Goal: Navigation & Orientation: Understand site structure

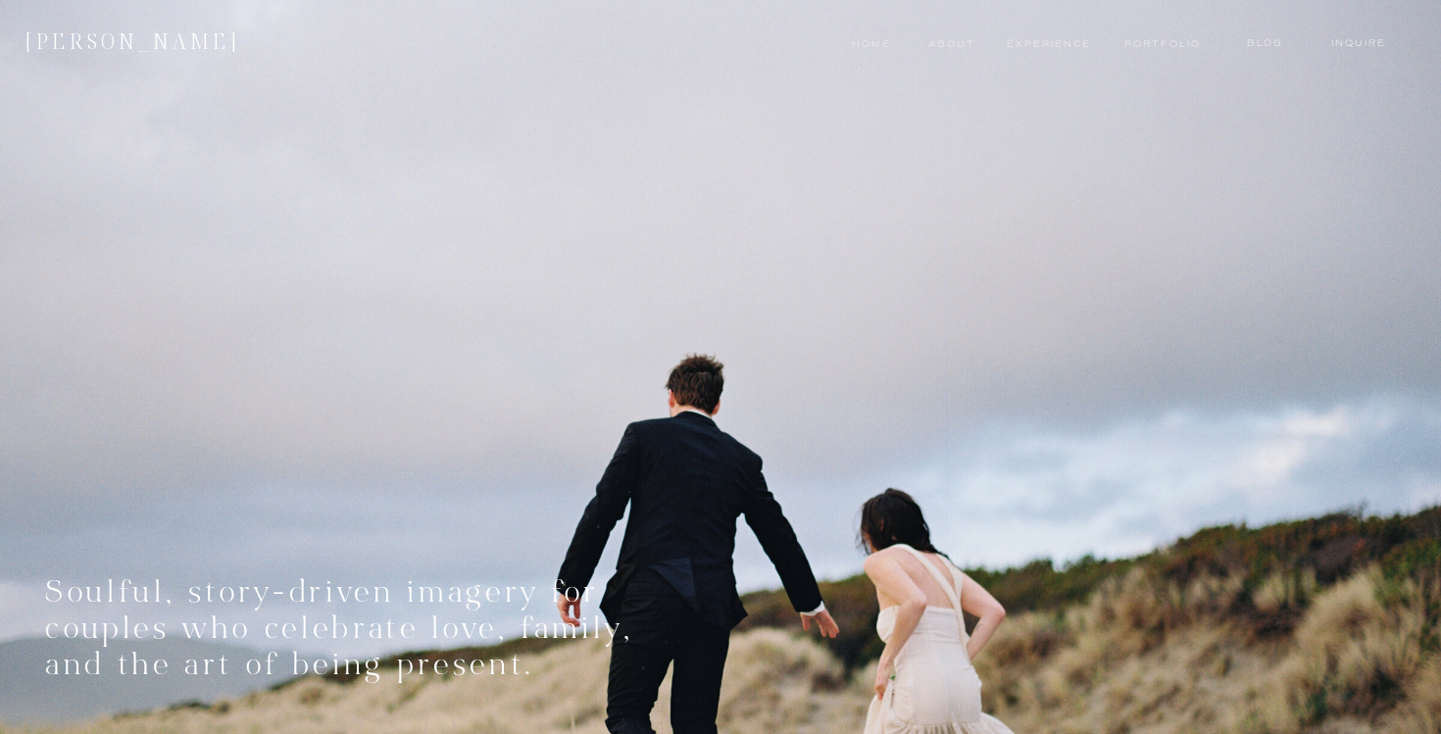
click at [1048, 47] on nav "experience" at bounding box center [1044, 44] width 74 height 16
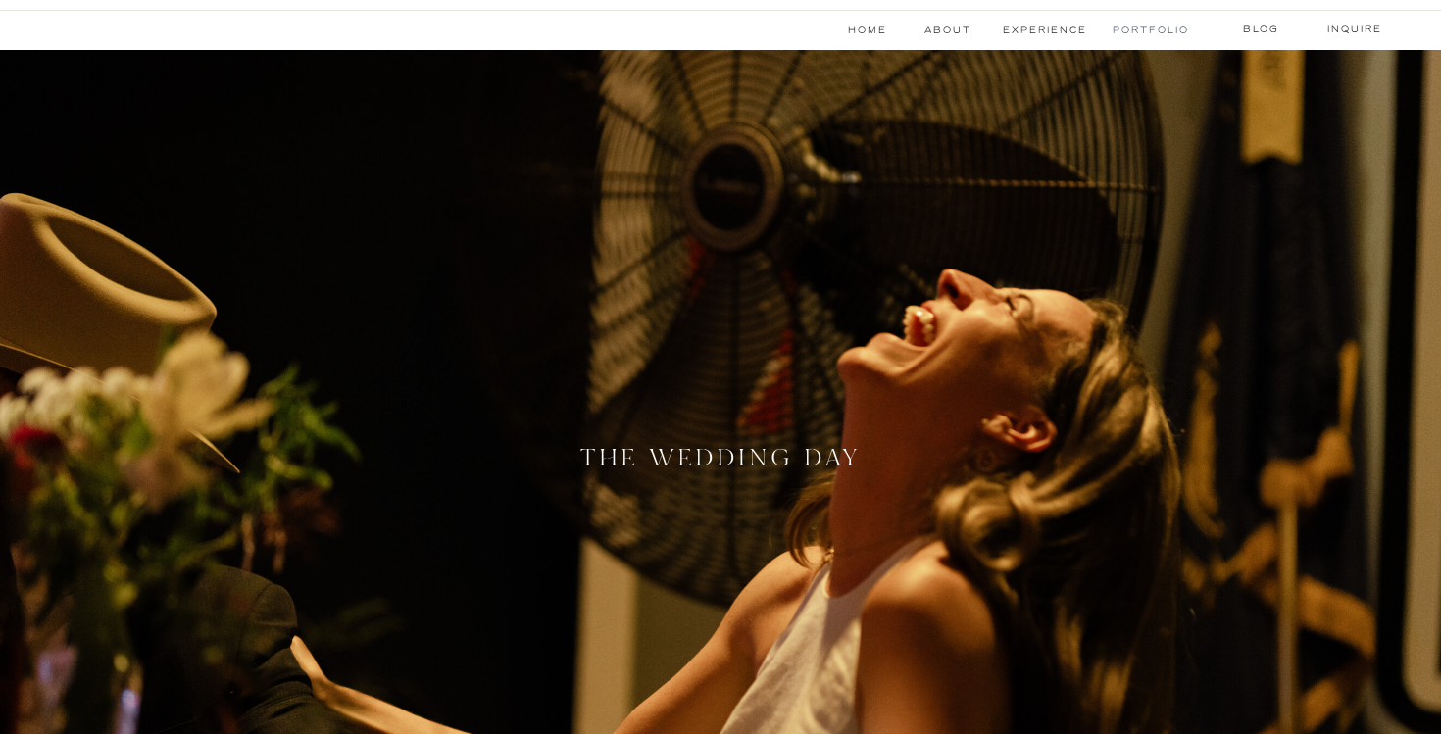
click at [1153, 24] on nav "Portfolio" at bounding box center [1150, 31] width 74 height 16
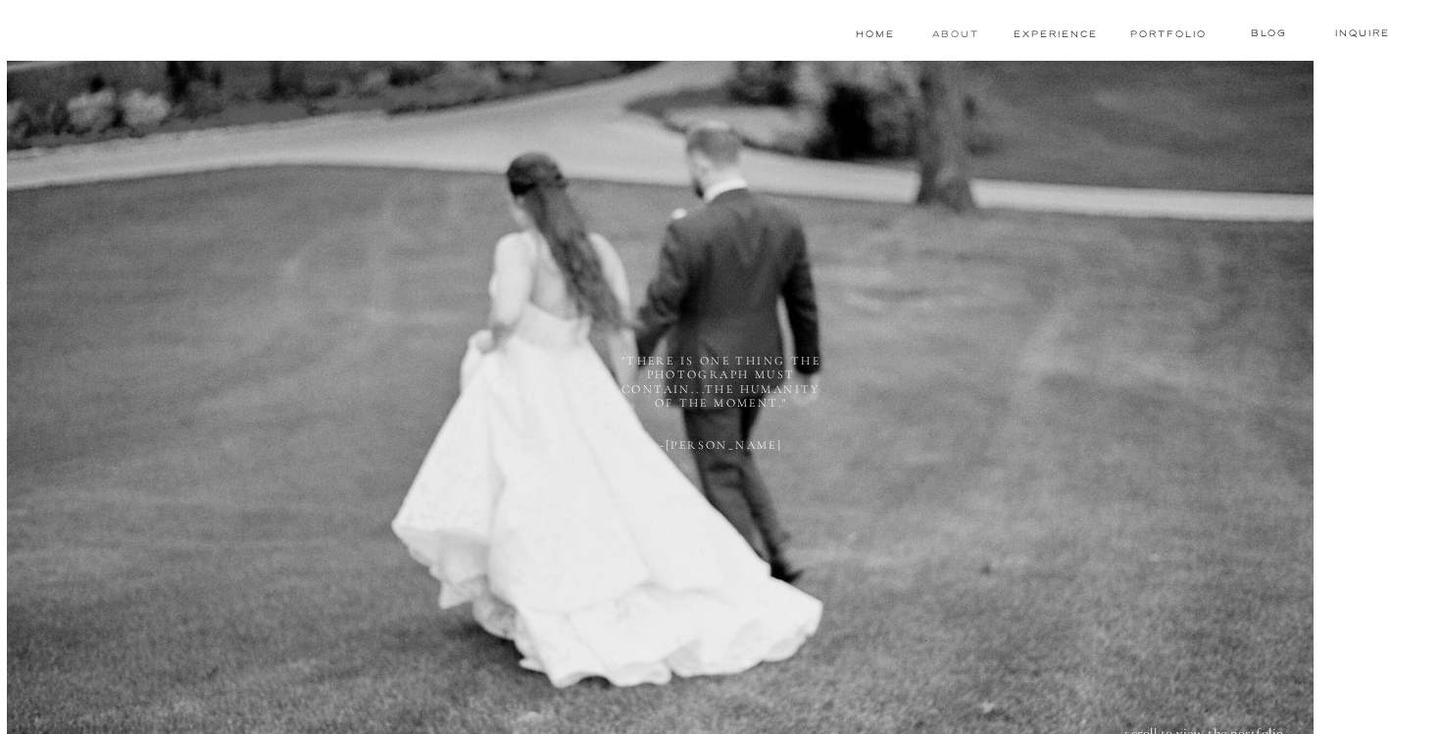
click at [956, 27] on nav "About" at bounding box center [953, 34] width 43 height 16
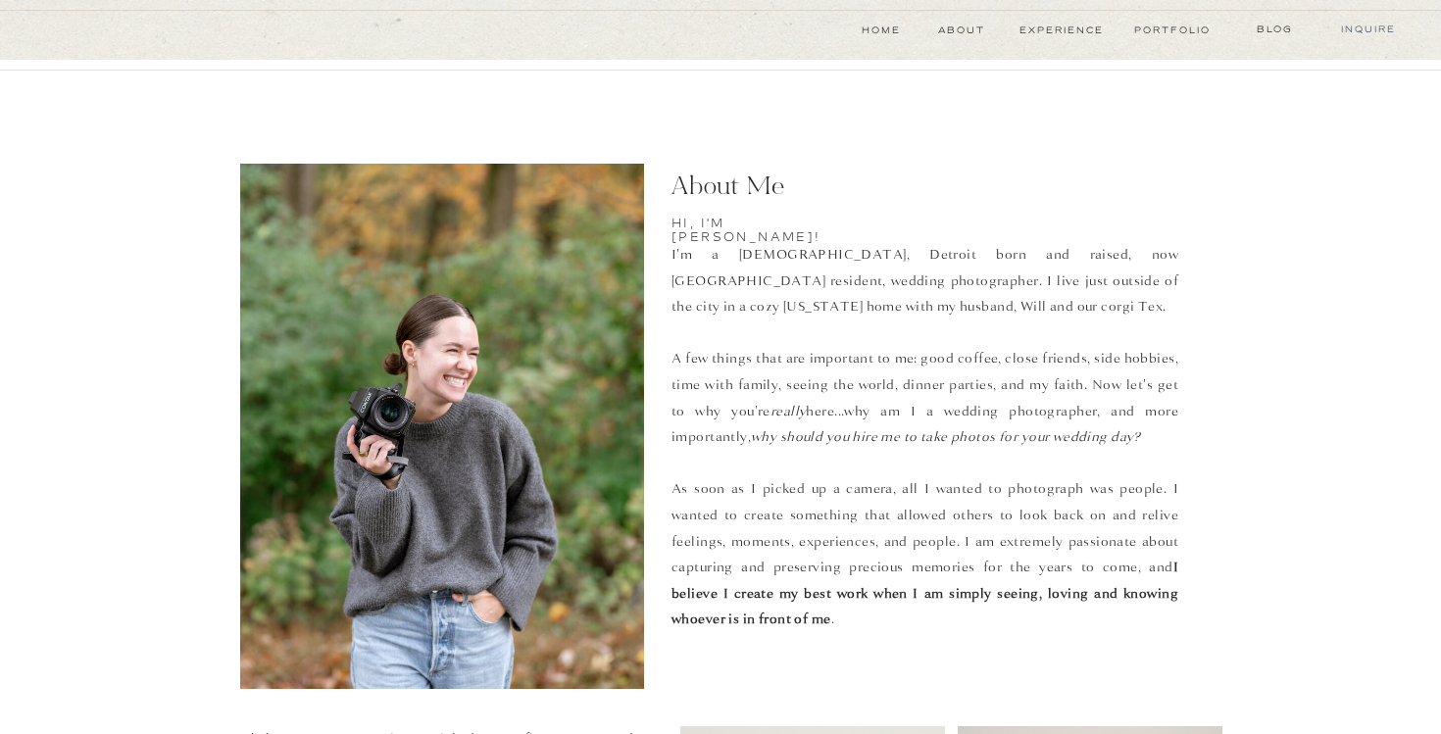
click at [1369, 25] on nav "Inquire" at bounding box center [1368, 30] width 69 height 16
click at [1277, 32] on nav "blog" at bounding box center [1274, 30] width 76 height 16
